Goal: Contribute content

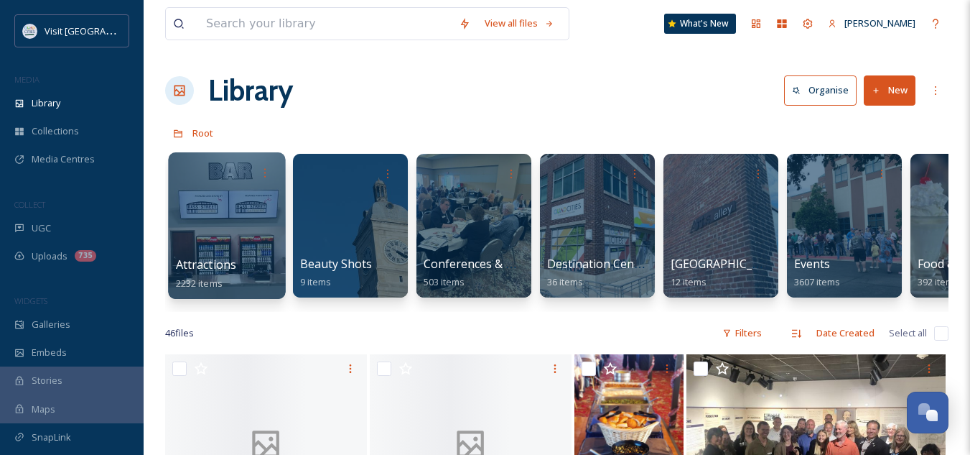
click at [220, 269] on span "Attractions" at bounding box center [206, 264] width 61 height 16
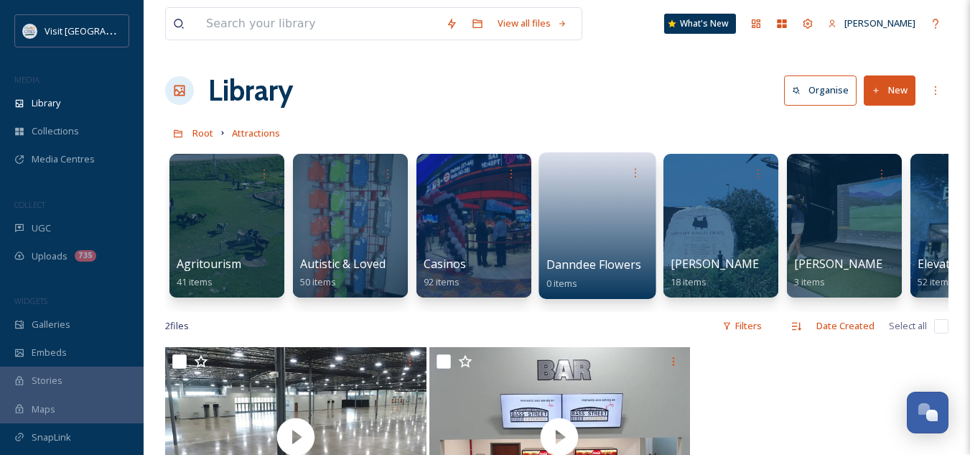
click at [584, 263] on span "Danndee Flowers" at bounding box center [595, 264] width 96 height 16
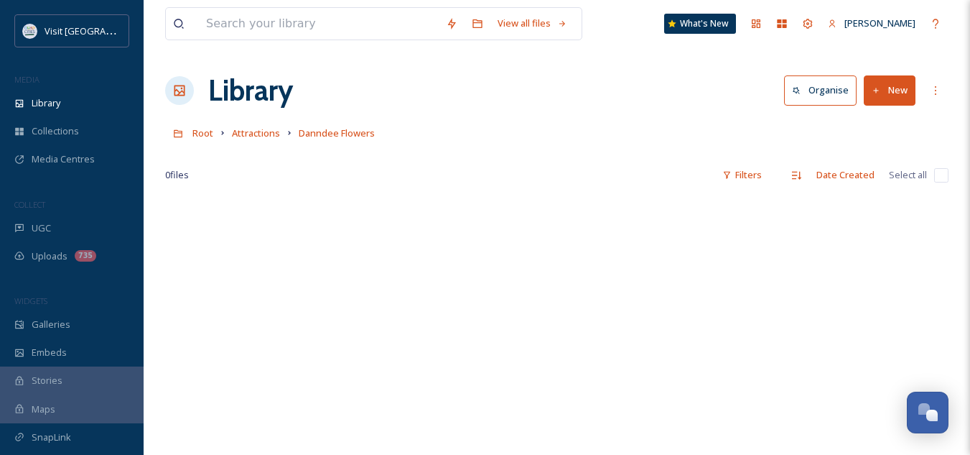
click at [884, 79] on button "New" at bounding box center [890, 89] width 52 height 29
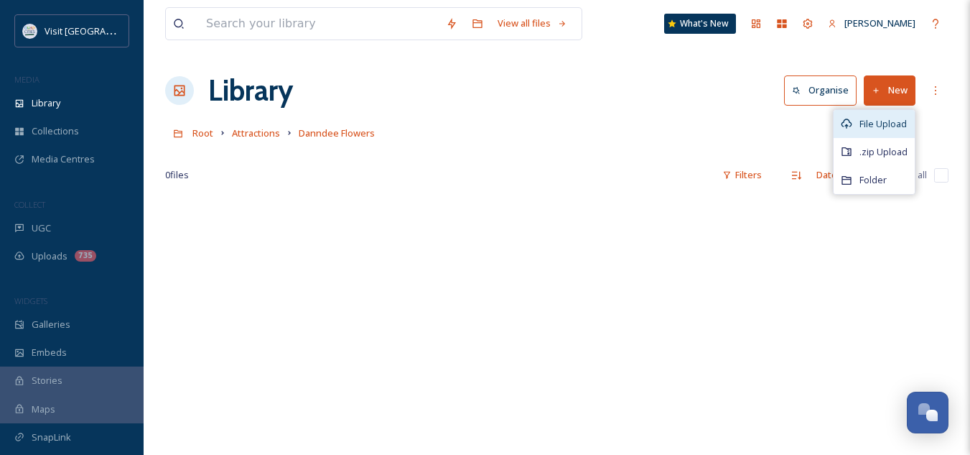
click at [864, 129] on span "File Upload" at bounding box center [883, 124] width 47 height 14
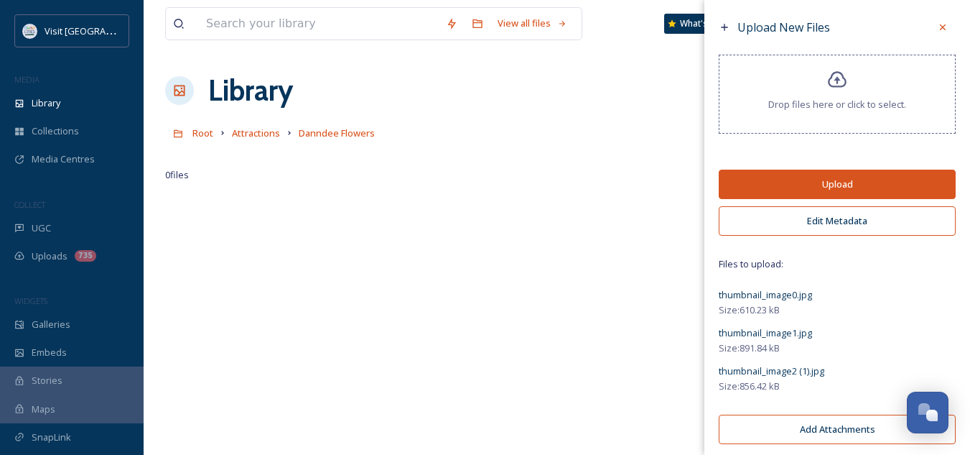
click at [873, 174] on button "Upload" at bounding box center [837, 184] width 237 height 29
